Goal: Transaction & Acquisition: Purchase product/service

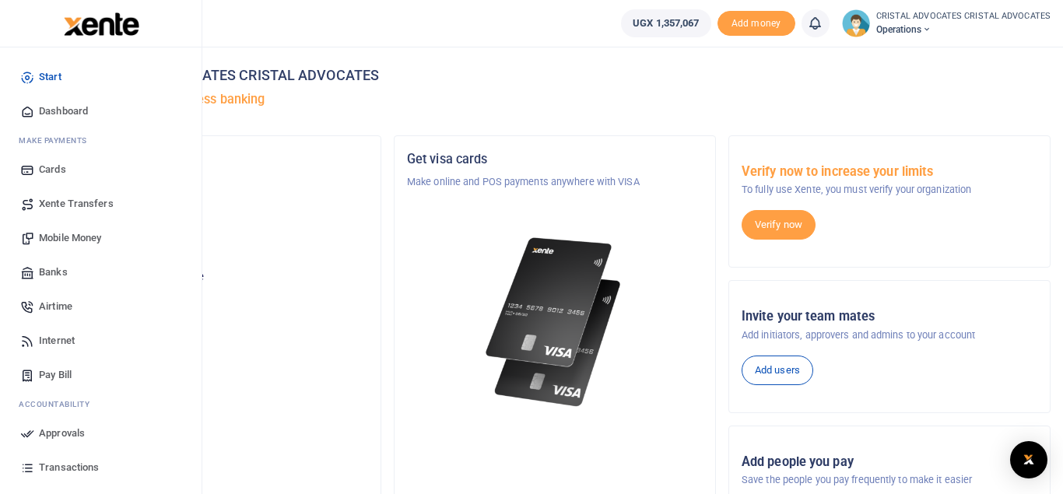
click at [77, 240] on span "Mobile Money" at bounding box center [70, 238] width 62 height 16
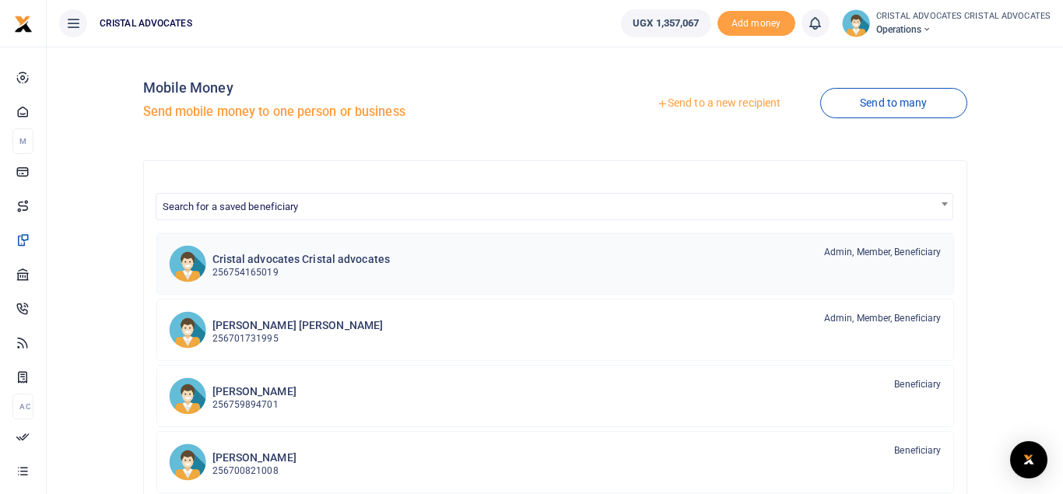
click at [317, 260] on h6 "Cristal advocates Cristal advocates" at bounding box center [301, 259] width 178 height 13
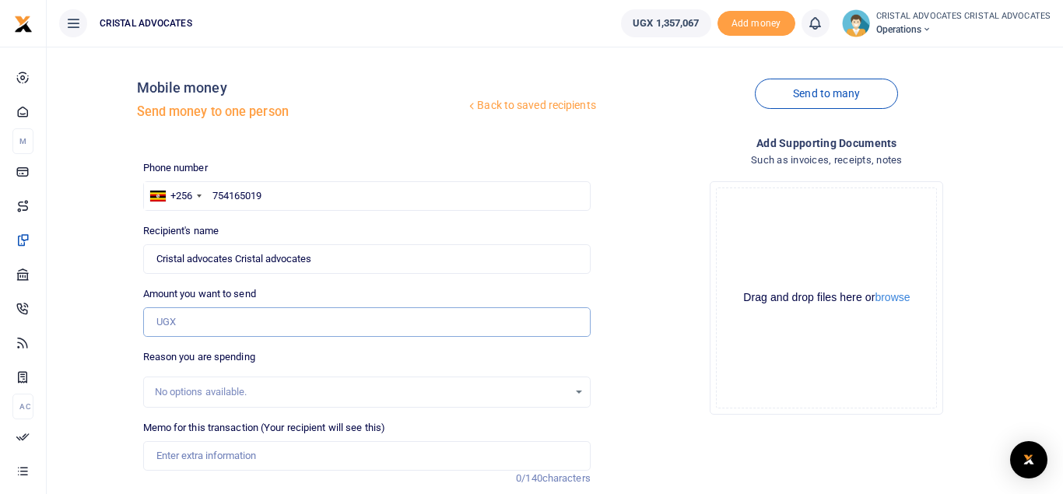
click at [222, 325] on input "Amount you want to send" at bounding box center [366, 322] width 447 height 30
type input "1,000,000"
click at [265, 456] on input "Memo for this transaction (Your recipient will see this)" at bounding box center [366, 456] width 447 height 30
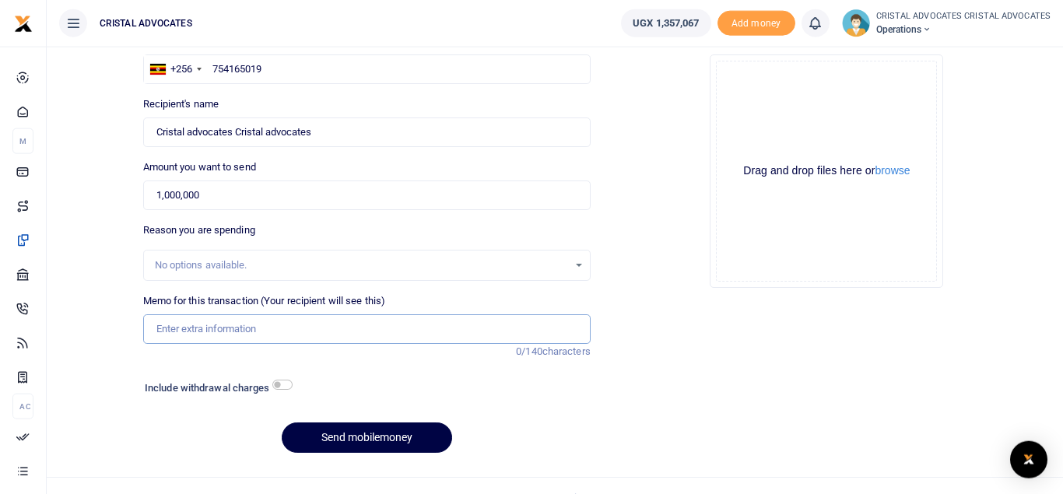
scroll to position [129, 0]
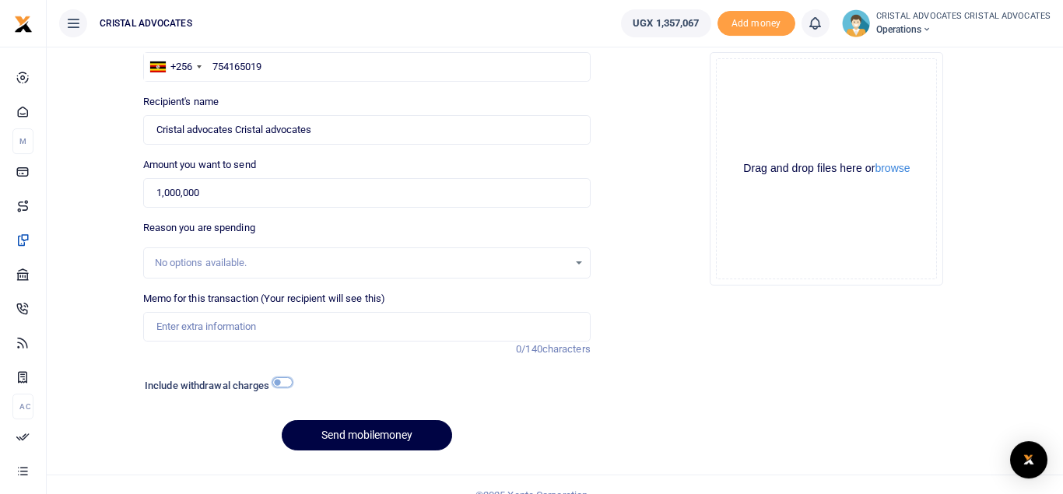
click at [289, 382] on input "checkbox" at bounding box center [282, 382] width 20 height 10
checkbox input "true"
